Goal: Task Accomplishment & Management: Use online tool/utility

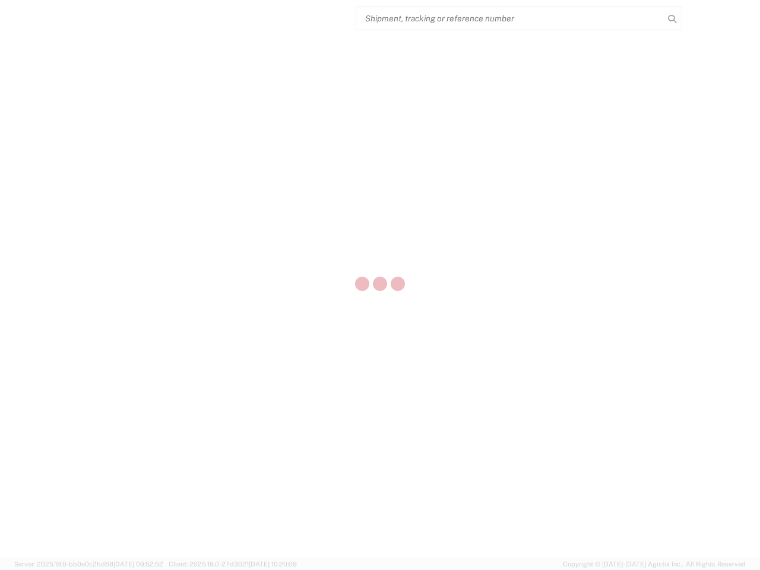
select select "US"
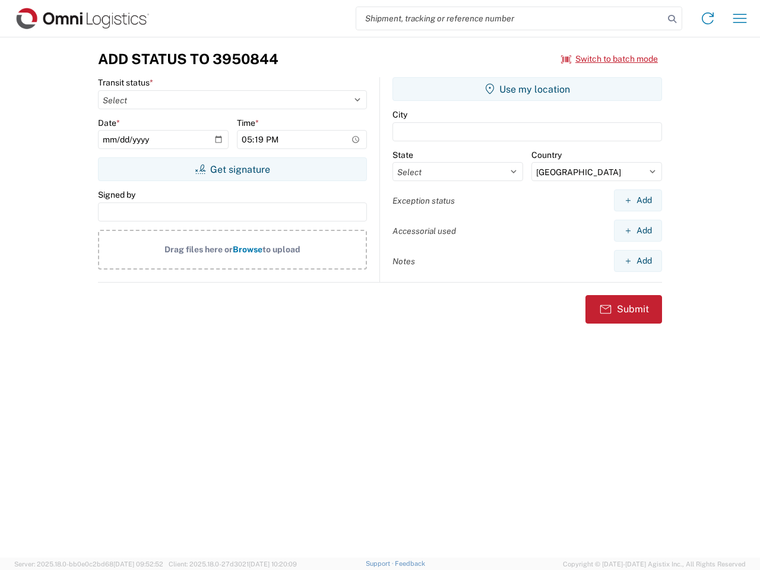
click at [510, 18] on input "search" at bounding box center [510, 18] width 308 height 23
click at [672, 19] on icon at bounding box center [672, 19] width 17 height 17
click at [708, 18] on icon at bounding box center [707, 18] width 19 height 19
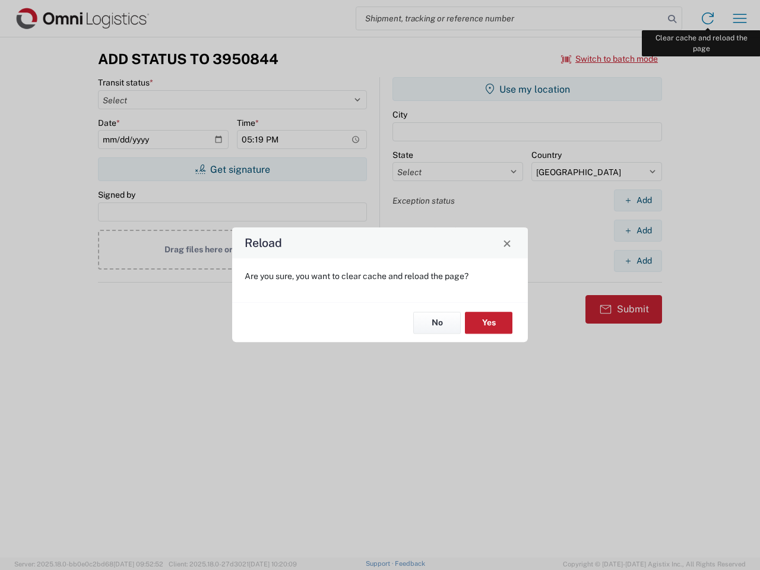
click at [740, 18] on div "Reload Are you sure, you want to clear cache and reload the page? No Yes" at bounding box center [380, 285] width 760 height 570
click at [610, 59] on div "Reload Are you sure, you want to clear cache and reload the page? No Yes" at bounding box center [380, 285] width 760 height 570
click at [232, 169] on div "Reload Are you sure, you want to clear cache and reload the page? No Yes" at bounding box center [380, 285] width 760 height 570
click at [527, 89] on div "Reload Are you sure, you want to clear cache and reload the page? No Yes" at bounding box center [380, 285] width 760 height 570
click at [638, 200] on div "Reload Are you sure, you want to clear cache and reload the page? No Yes" at bounding box center [380, 285] width 760 height 570
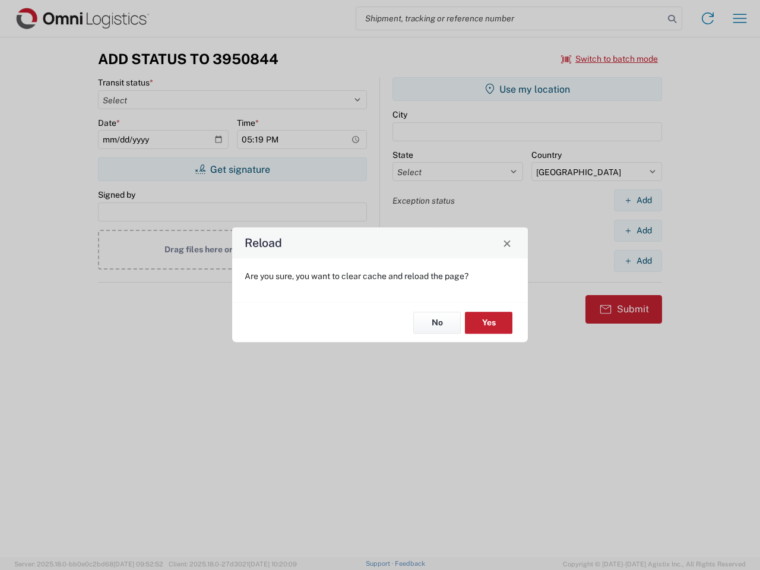
click at [638, 230] on div "Reload Are you sure, you want to clear cache and reload the page? No Yes" at bounding box center [380, 285] width 760 height 570
click at [638, 261] on div "Reload Are you sure, you want to clear cache and reload the page? No Yes" at bounding box center [380, 285] width 760 height 570
